Goal: Task Accomplishment & Management: Manage account settings

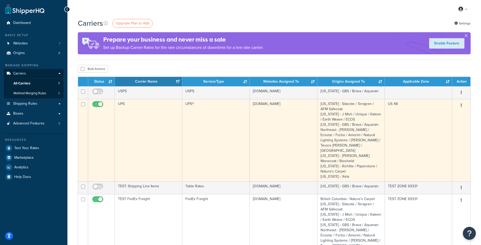
click at [461, 107] on button "button" at bounding box center [461, 105] width 7 height 8
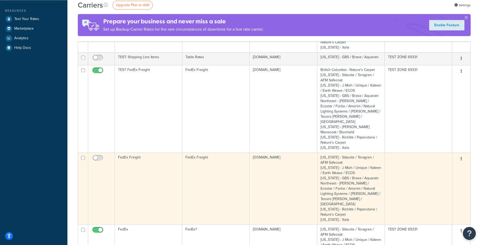
scroll to position [129, 0]
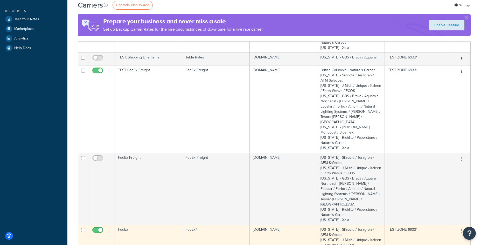
click at [461, 227] on button "button" at bounding box center [461, 231] width 7 height 8
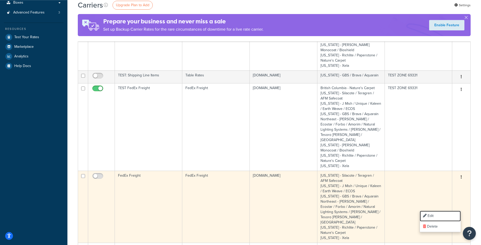
scroll to position [108, 0]
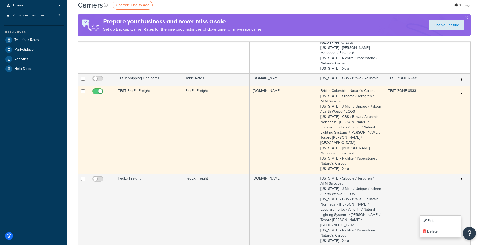
click at [463, 88] on button "button" at bounding box center [461, 92] width 7 height 8
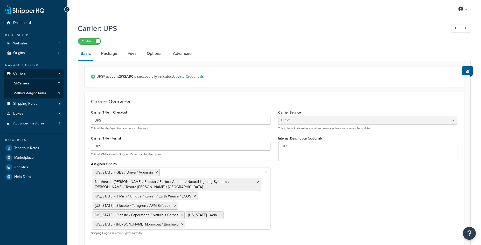
select select "ups"
click at [152, 52] on link "Optional" at bounding box center [154, 53] width 21 height 12
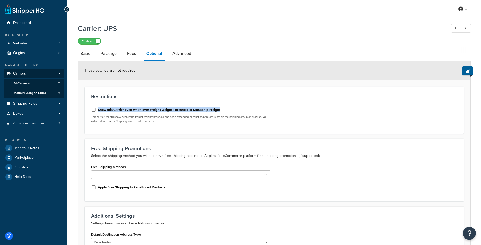
drag, startPoint x: 222, startPoint y: 110, endPoint x: 98, endPoint y: 111, distance: 124.6
click at [98, 111] on div "Show this Carrier even when over Freight Weight Threshold or Must Ship Freight" at bounding box center [181, 109] width 180 height 8
copy label "Show this Carrier even when over Freight Weight Threshold or Must Ship Freight"
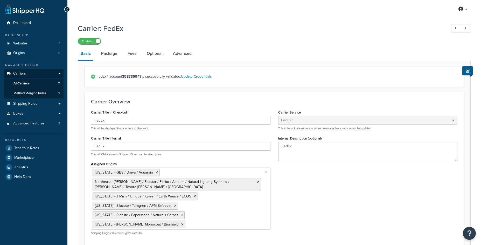
select select "fedEx"
select select "REGULAR_PICKUP"
select select "YOUR_PACKAGING"
click at [153, 56] on link "Optional" at bounding box center [154, 53] width 21 height 12
select select "business"
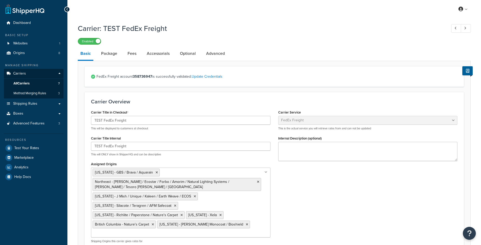
select select "fedExFreight"
click at [188, 51] on link "Optional" at bounding box center [187, 53] width 21 height 12
select select "55"
